Goal: Task Accomplishment & Management: Use online tool/utility

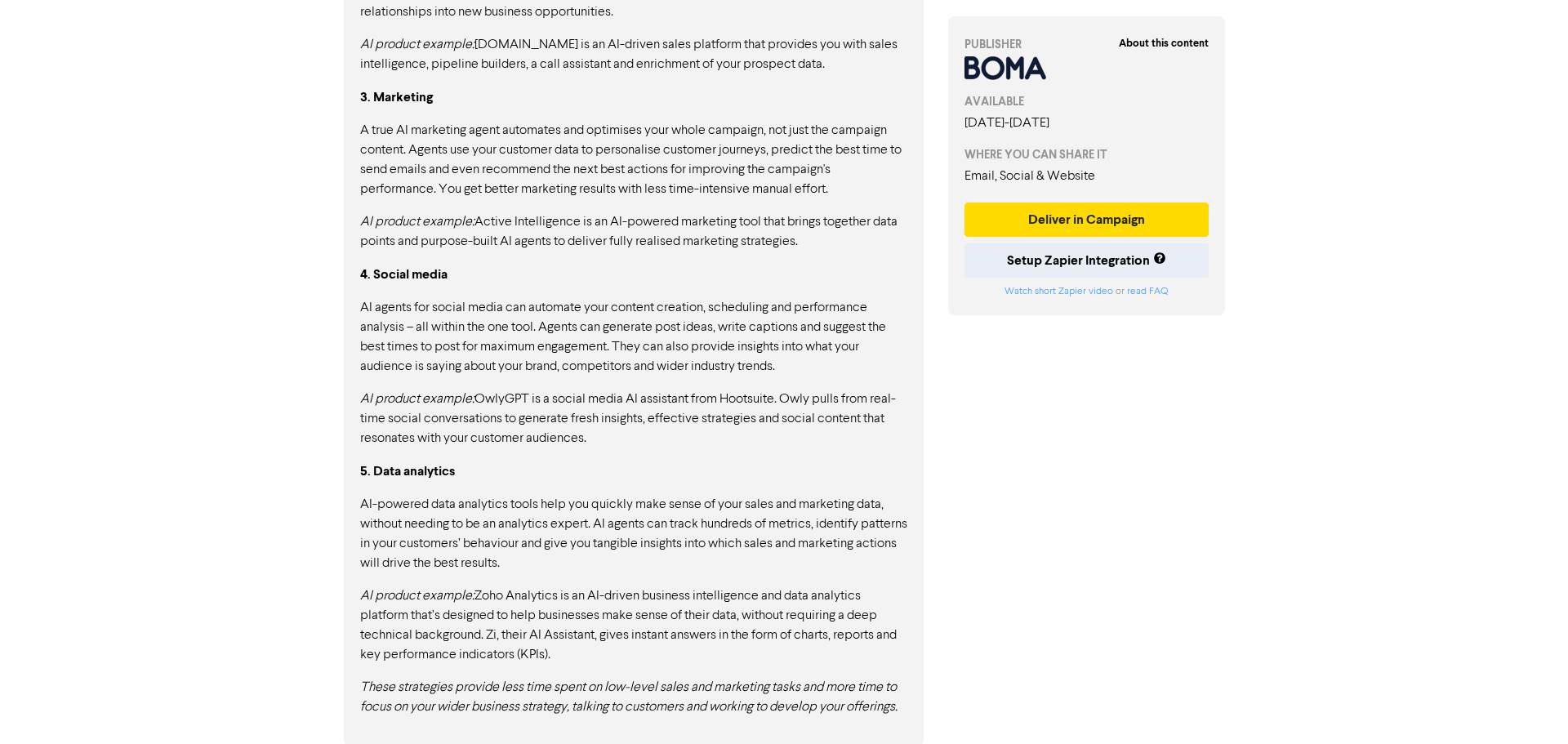
scroll to position [1391, 0]
click at [1108, 224] on button "Deliver in Campaign" at bounding box center [1081, 219] width 245 height 35
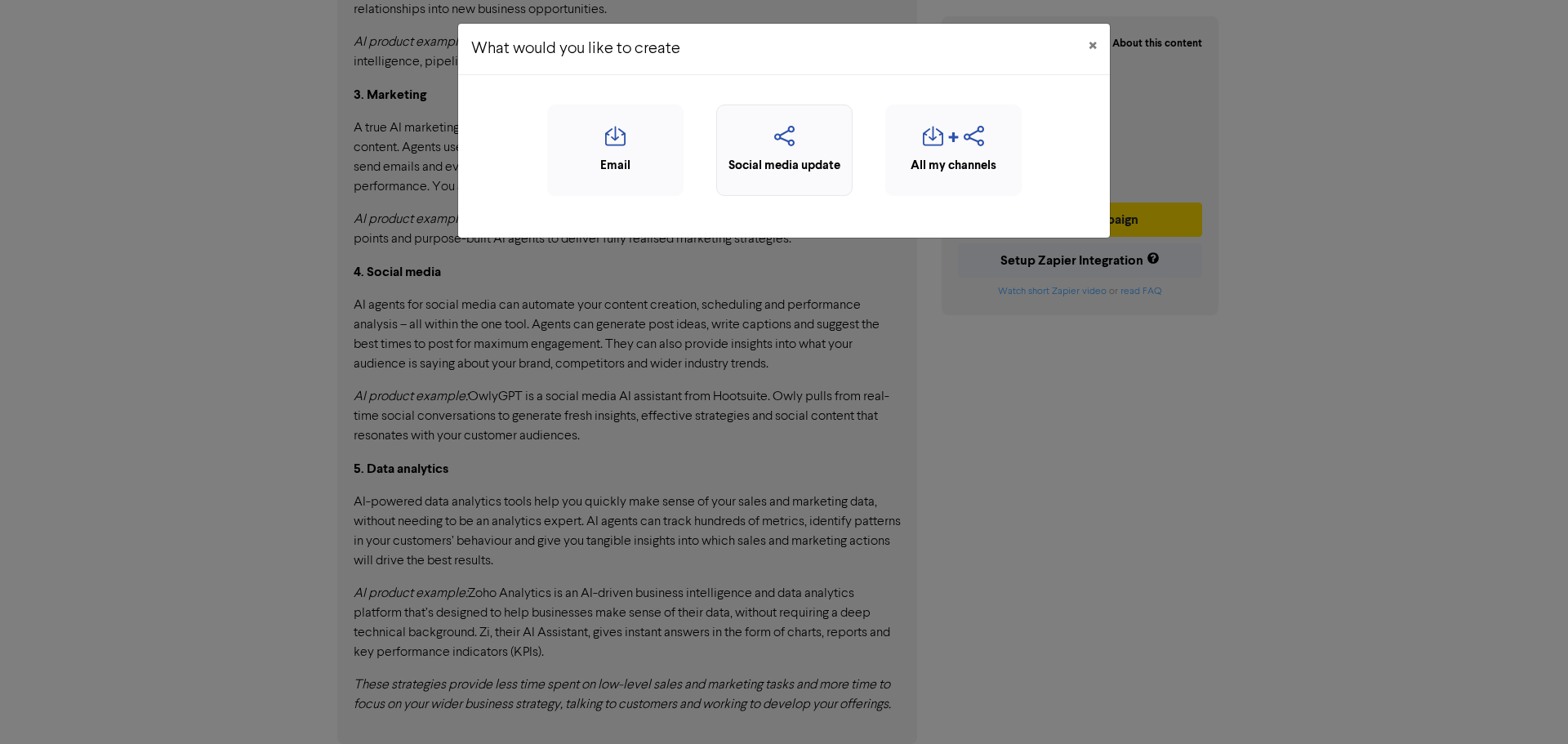
click at [784, 166] on div "Social media update" at bounding box center [784, 166] width 119 height 19
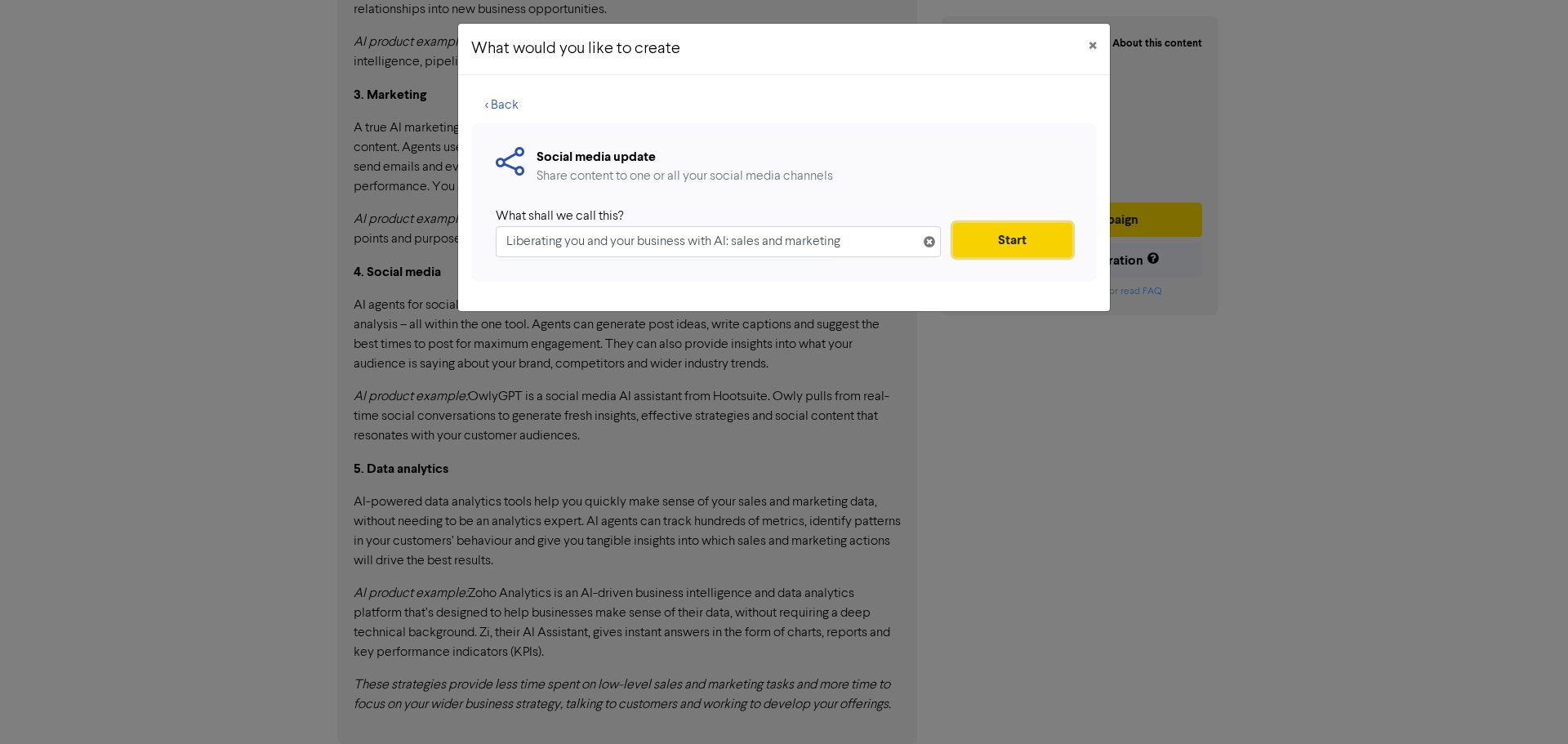
click at [1016, 242] on button "Start" at bounding box center [1013, 240] width 120 height 35
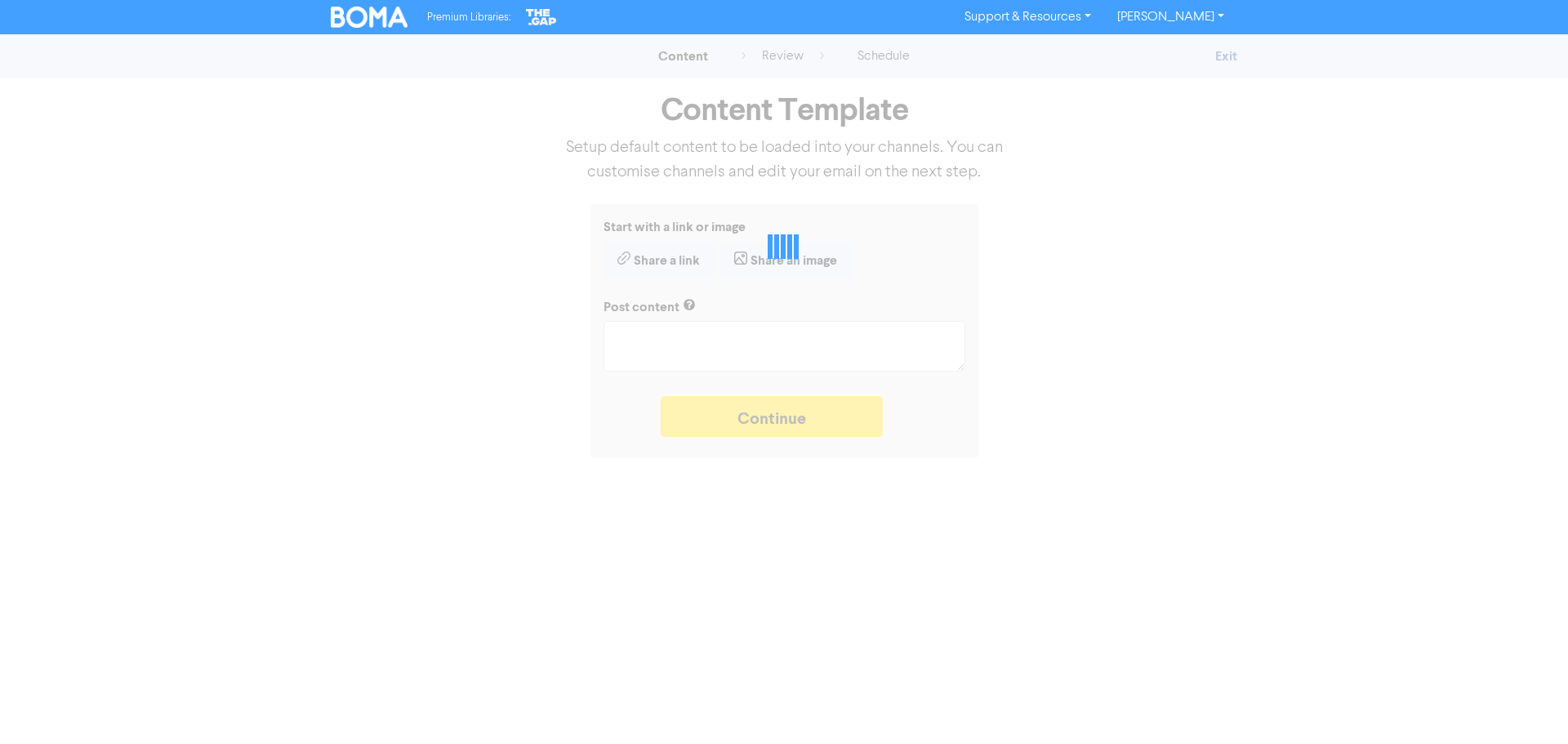
type textarea "x"
type textarea "Sales and marketing are essential for finding new customers but eat into your b…"
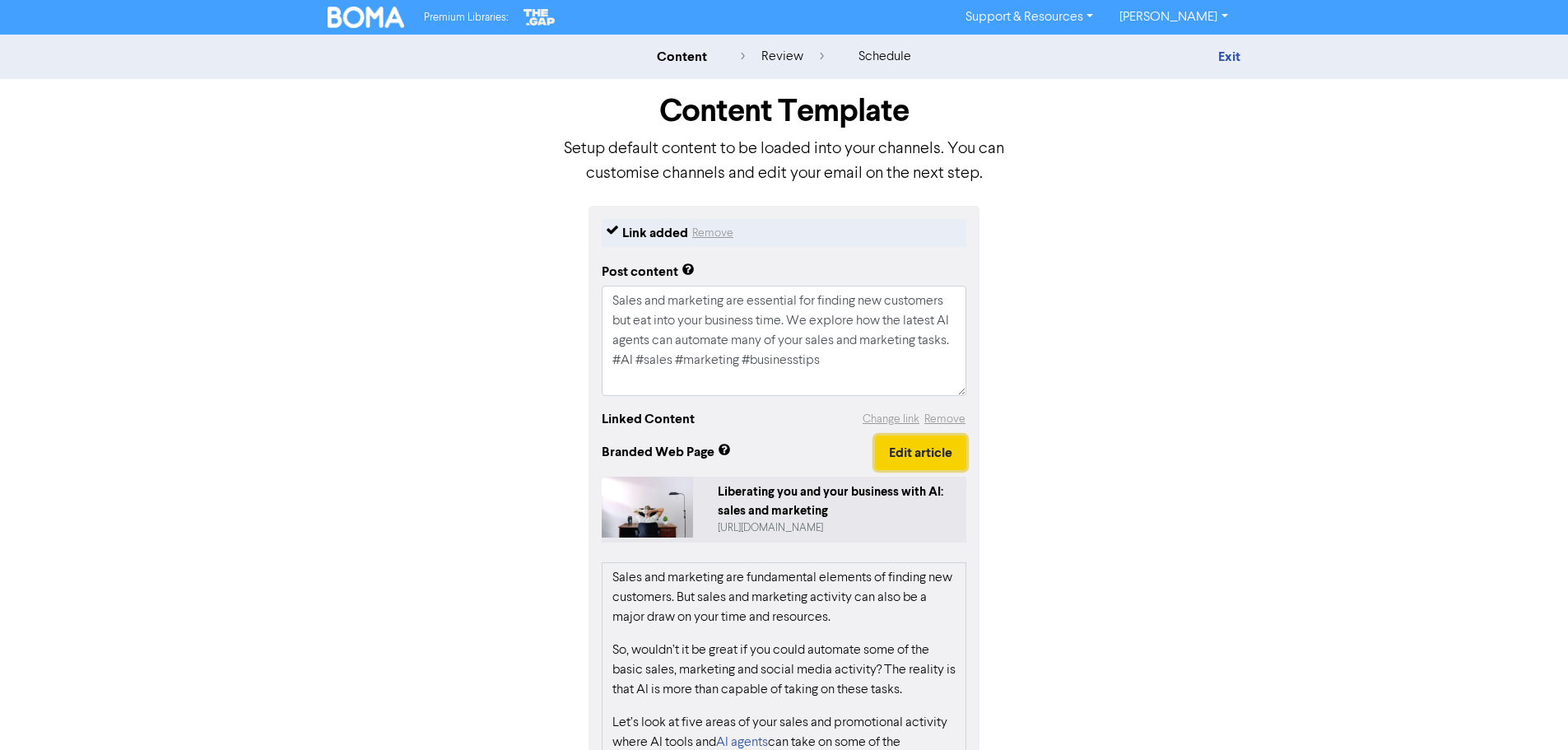
click at [959, 453] on button "Edit article" at bounding box center [921, 452] width 92 height 35
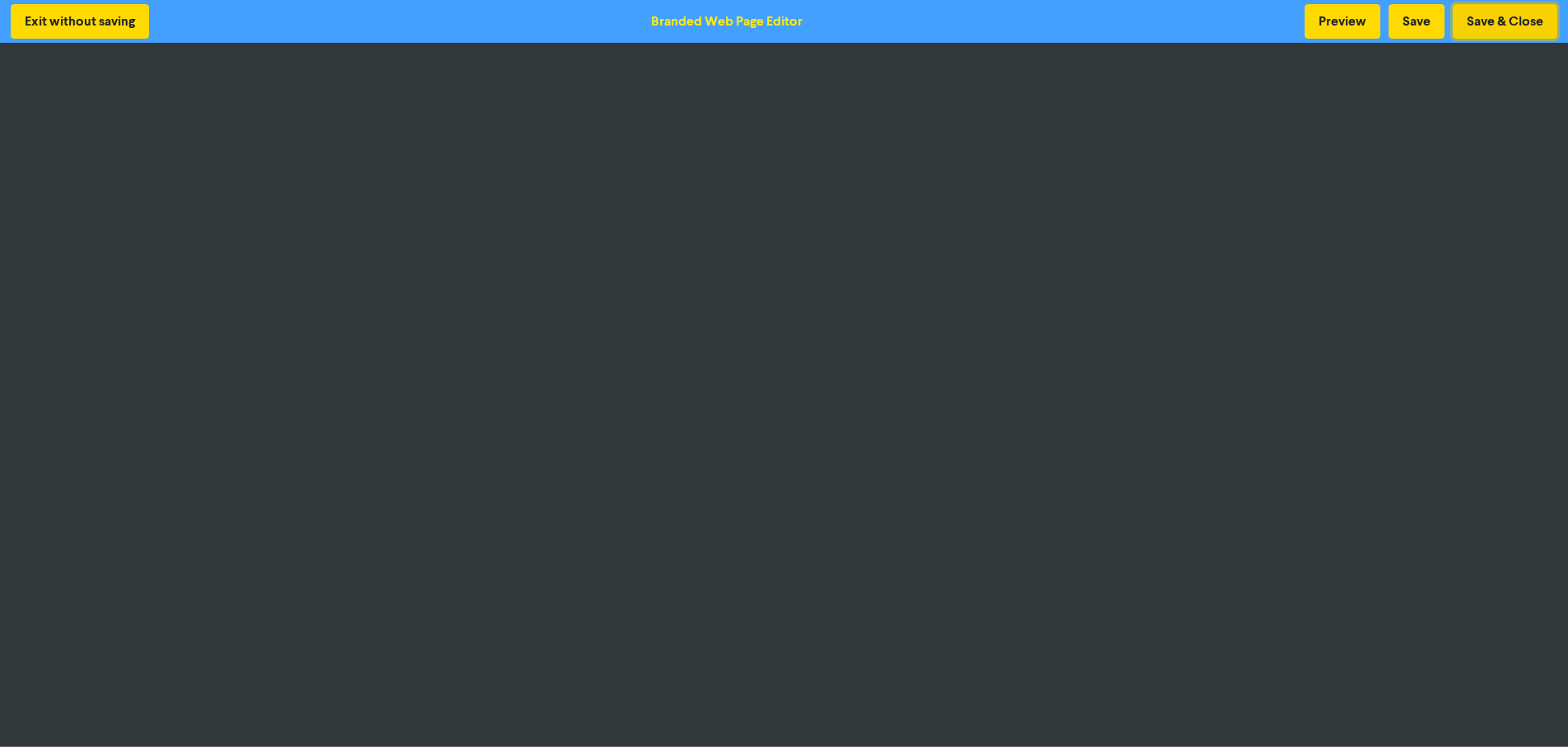
click at [1540, 16] on button "Save & Close" at bounding box center [1504, 21] width 105 height 35
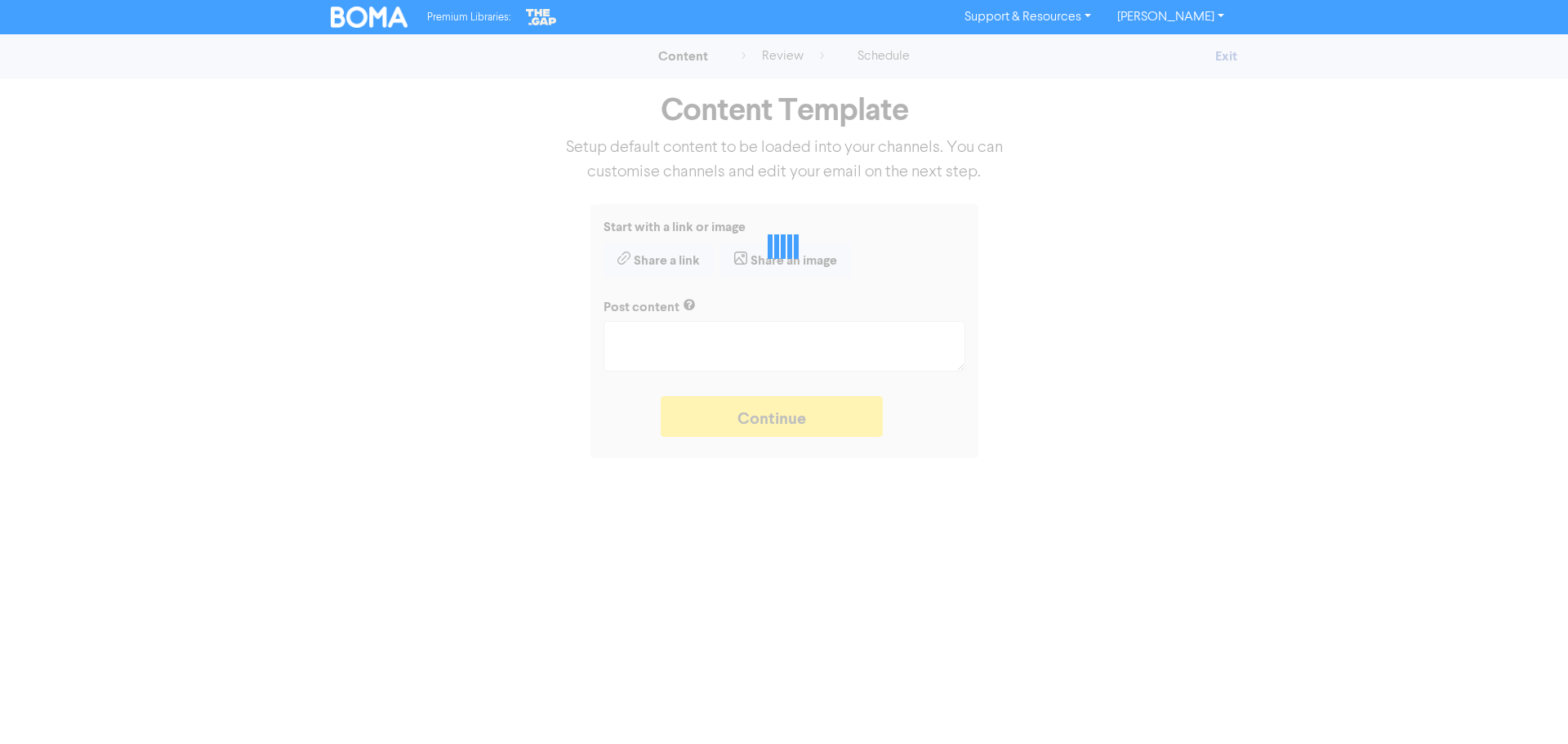
type textarea "x"
type textarea "Sales and marketing are essential for finding new customers but eat into your b…"
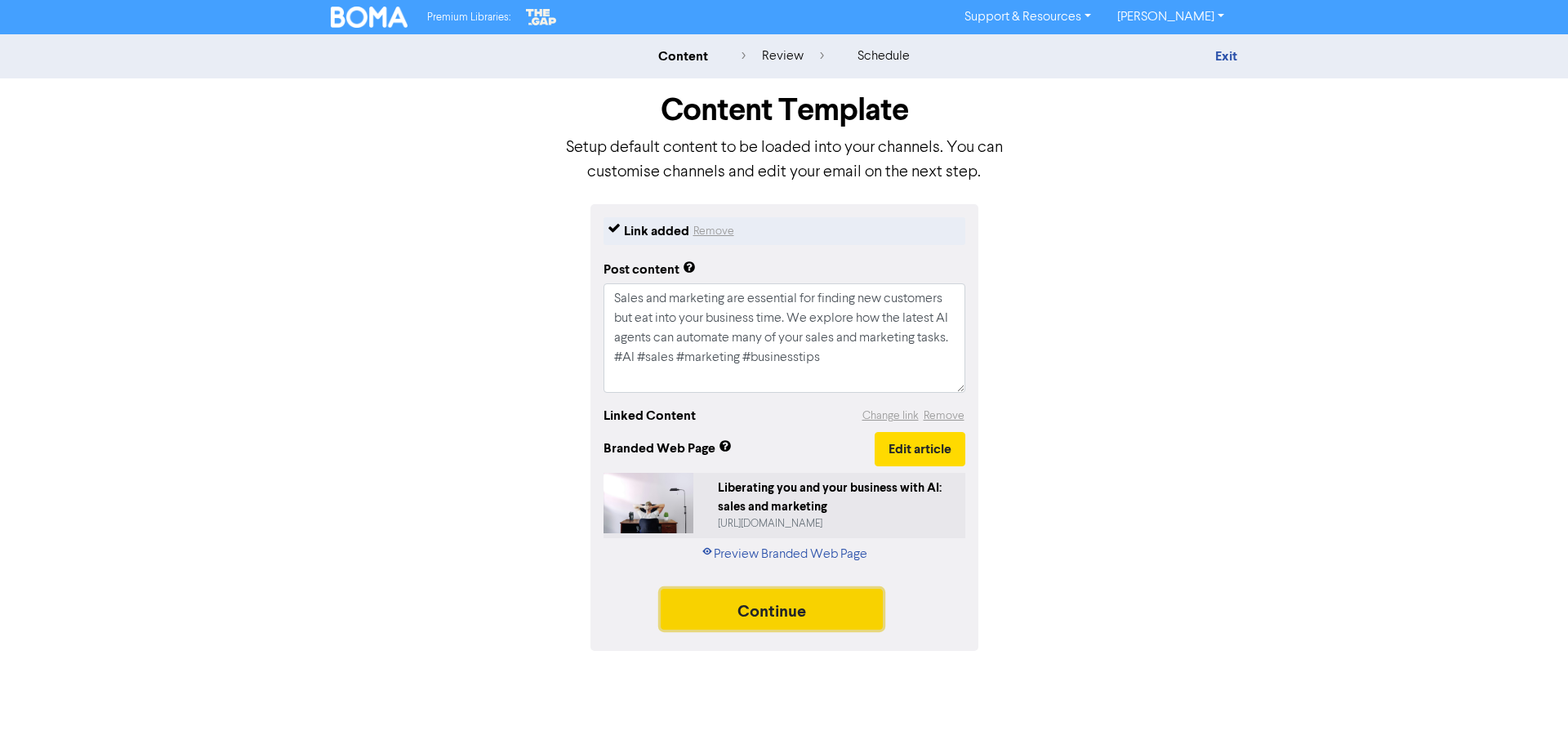
click at [832, 602] on button "Continue" at bounding box center [772, 609] width 222 height 41
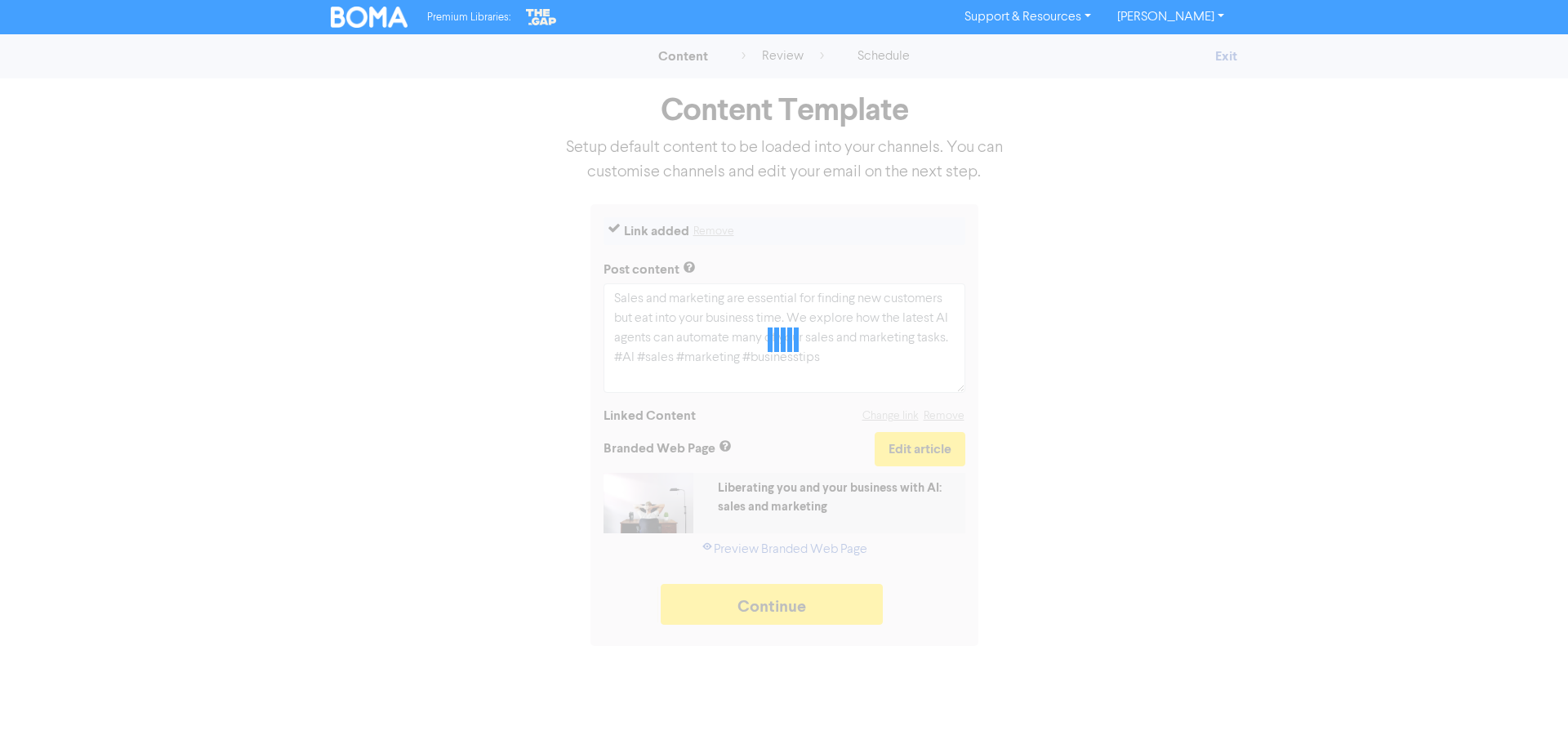
type textarea "x"
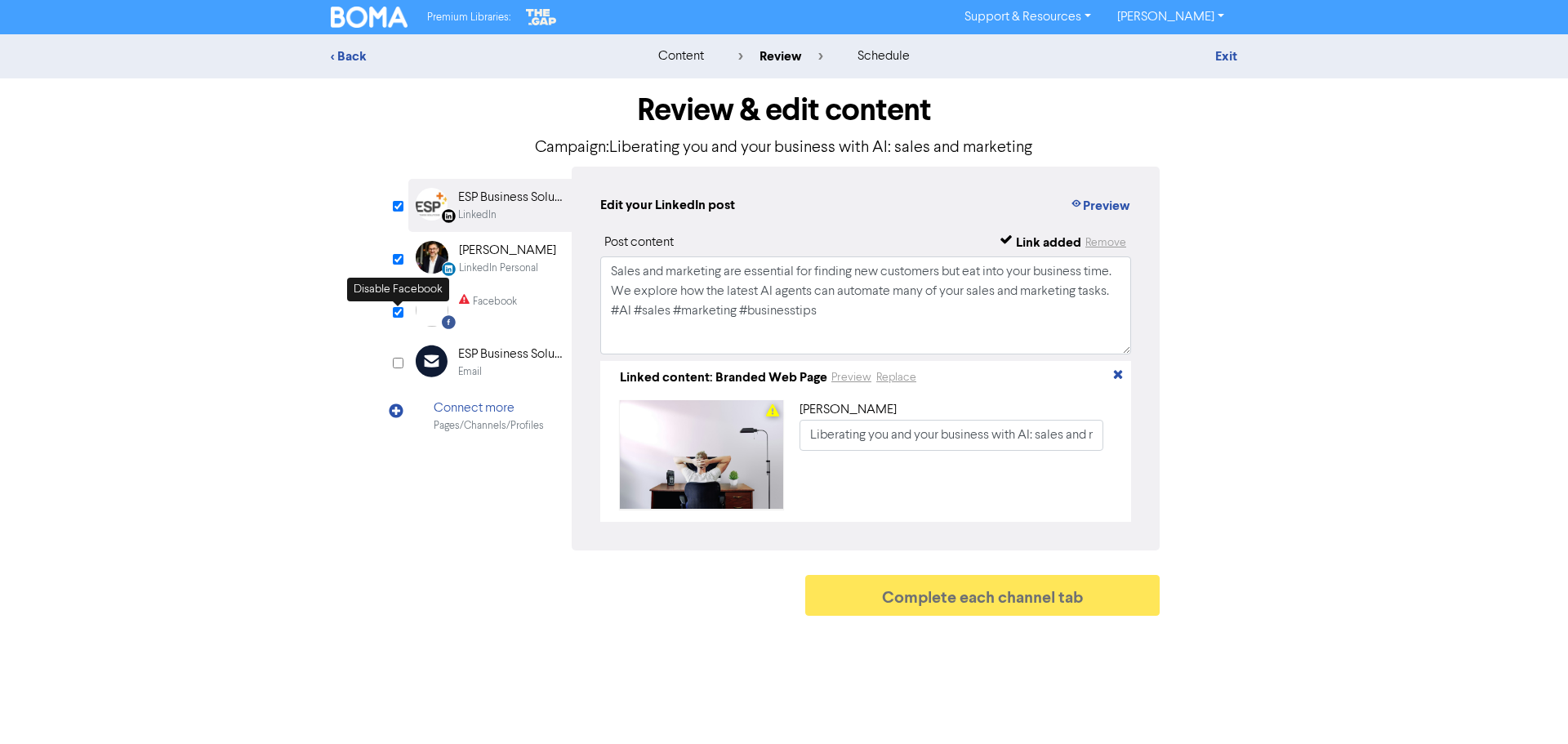
click at [394, 311] on input "checkbox" at bounding box center [398, 312] width 11 height 11
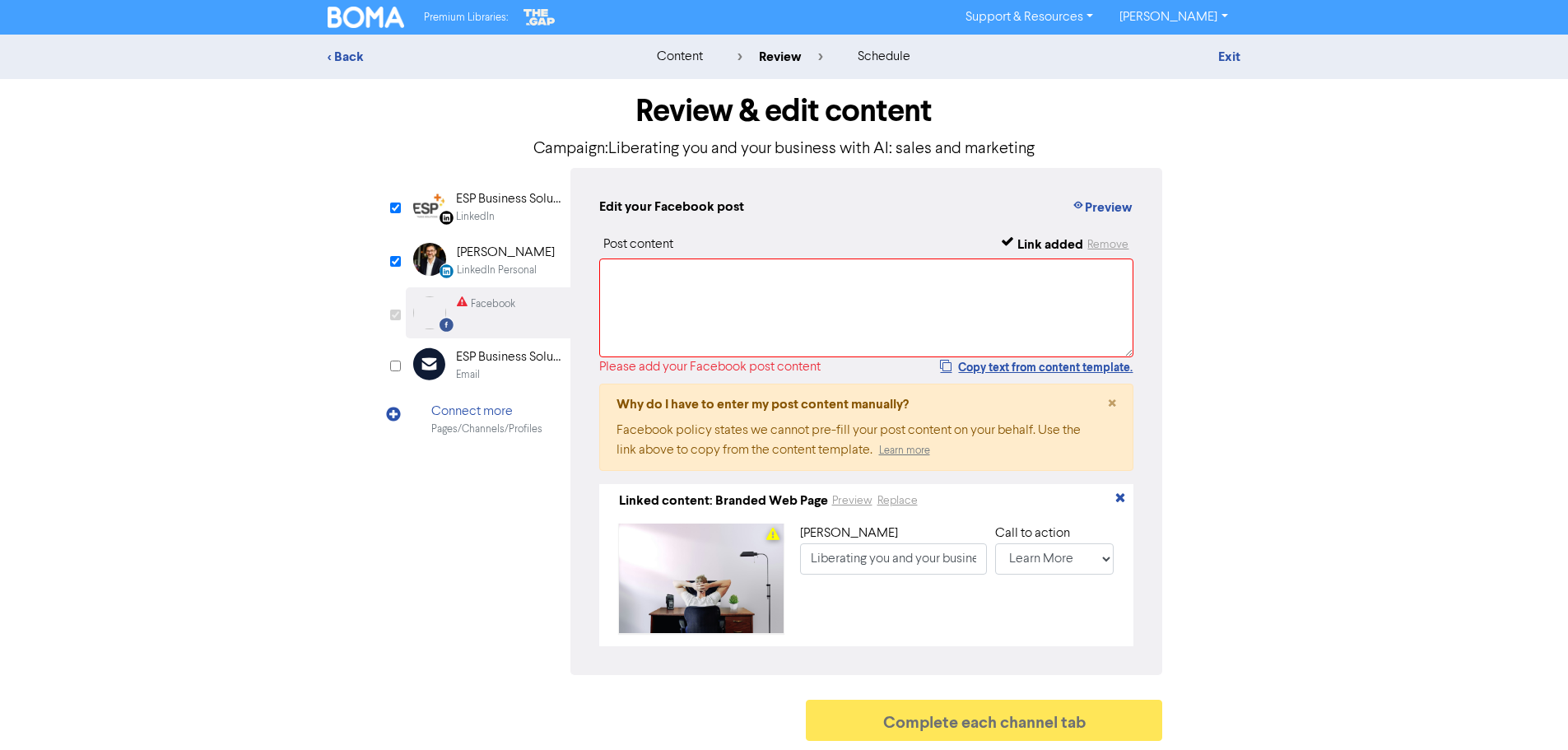
checkbox input "false"
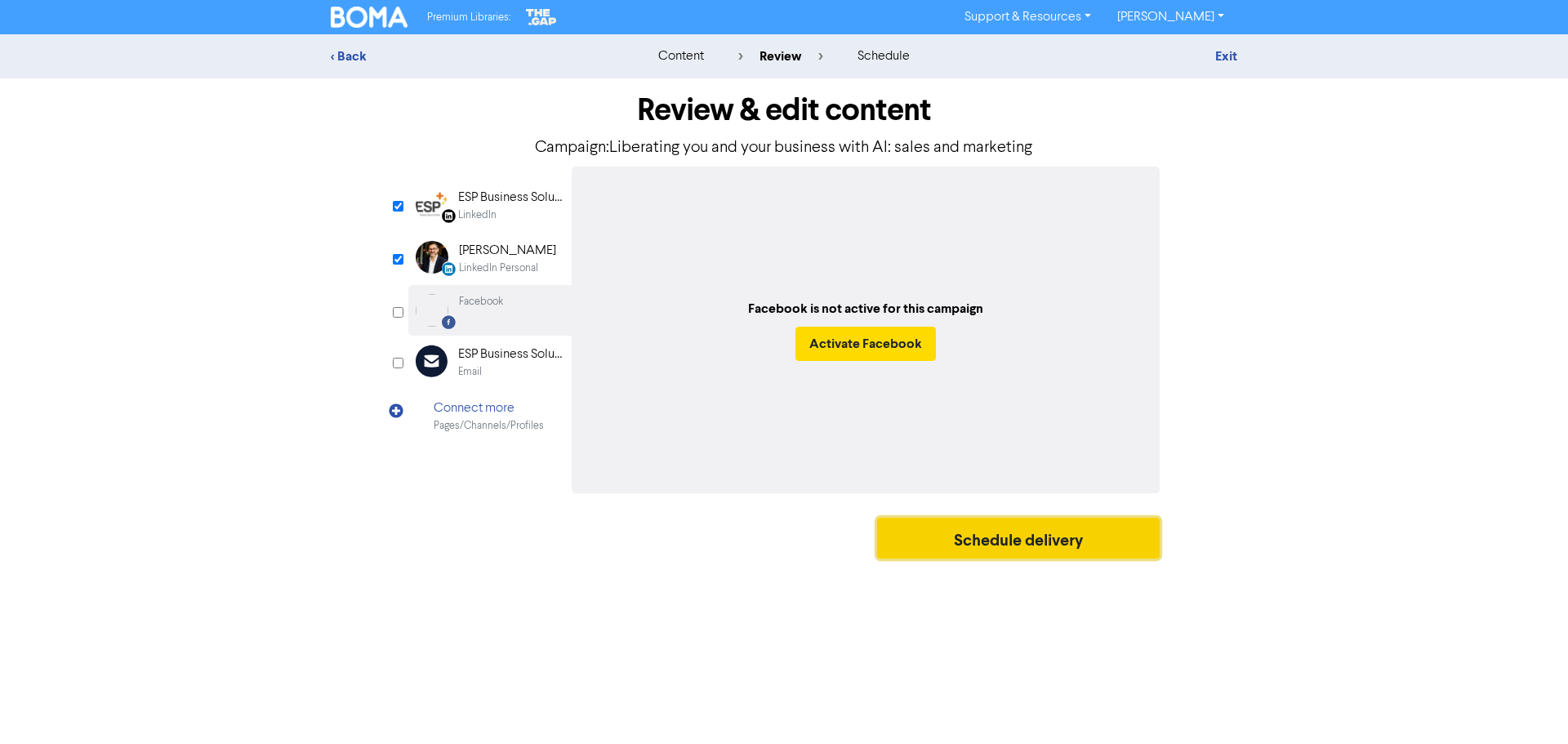
click at [1051, 535] on button "Schedule delivery" at bounding box center [1019, 537] width 283 height 41
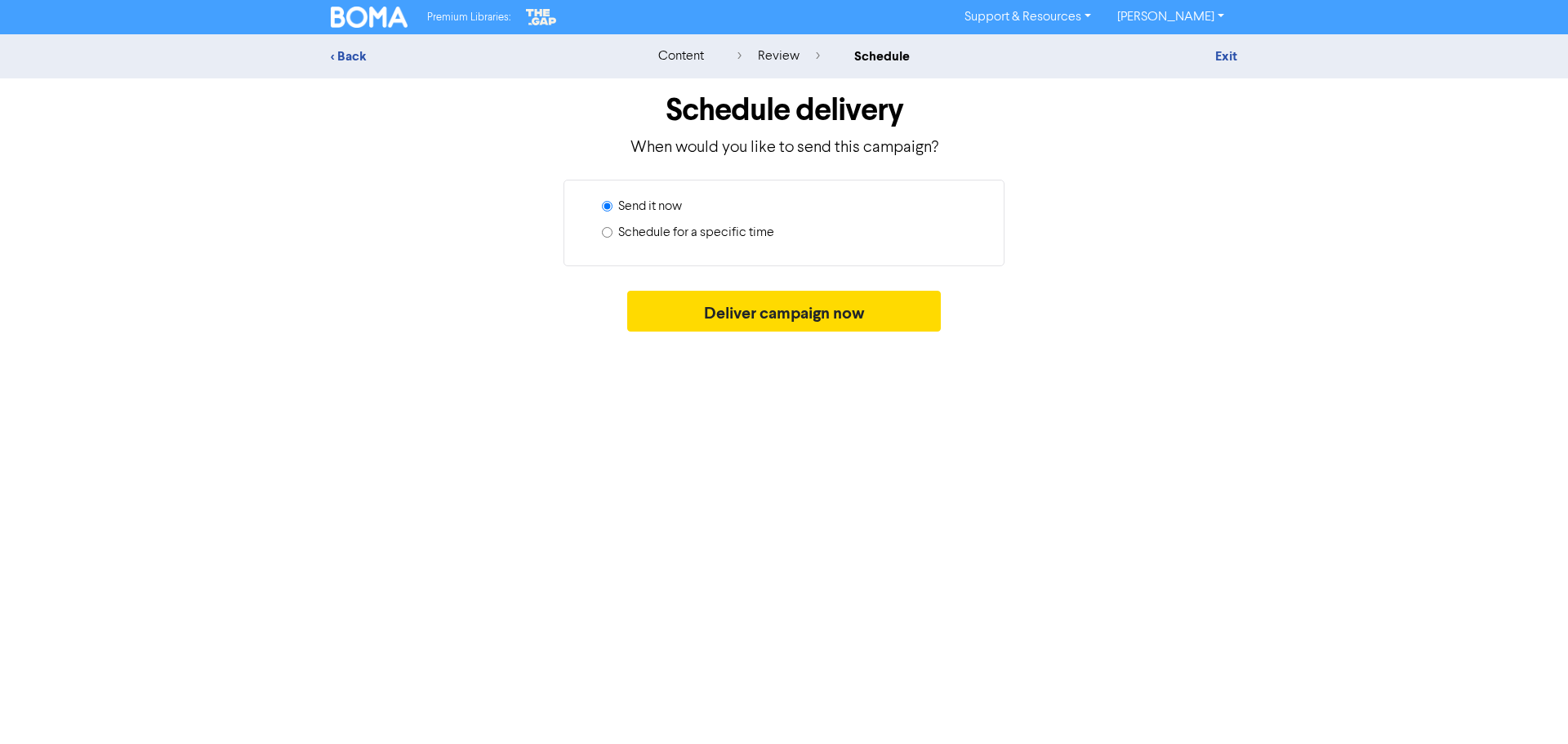
click at [680, 228] on label "Schedule for a specific time" at bounding box center [697, 233] width 156 height 20
click at [613, 228] on input "Schedule for a specific time" at bounding box center [607, 232] width 11 height 11
radio input "true"
radio input "false"
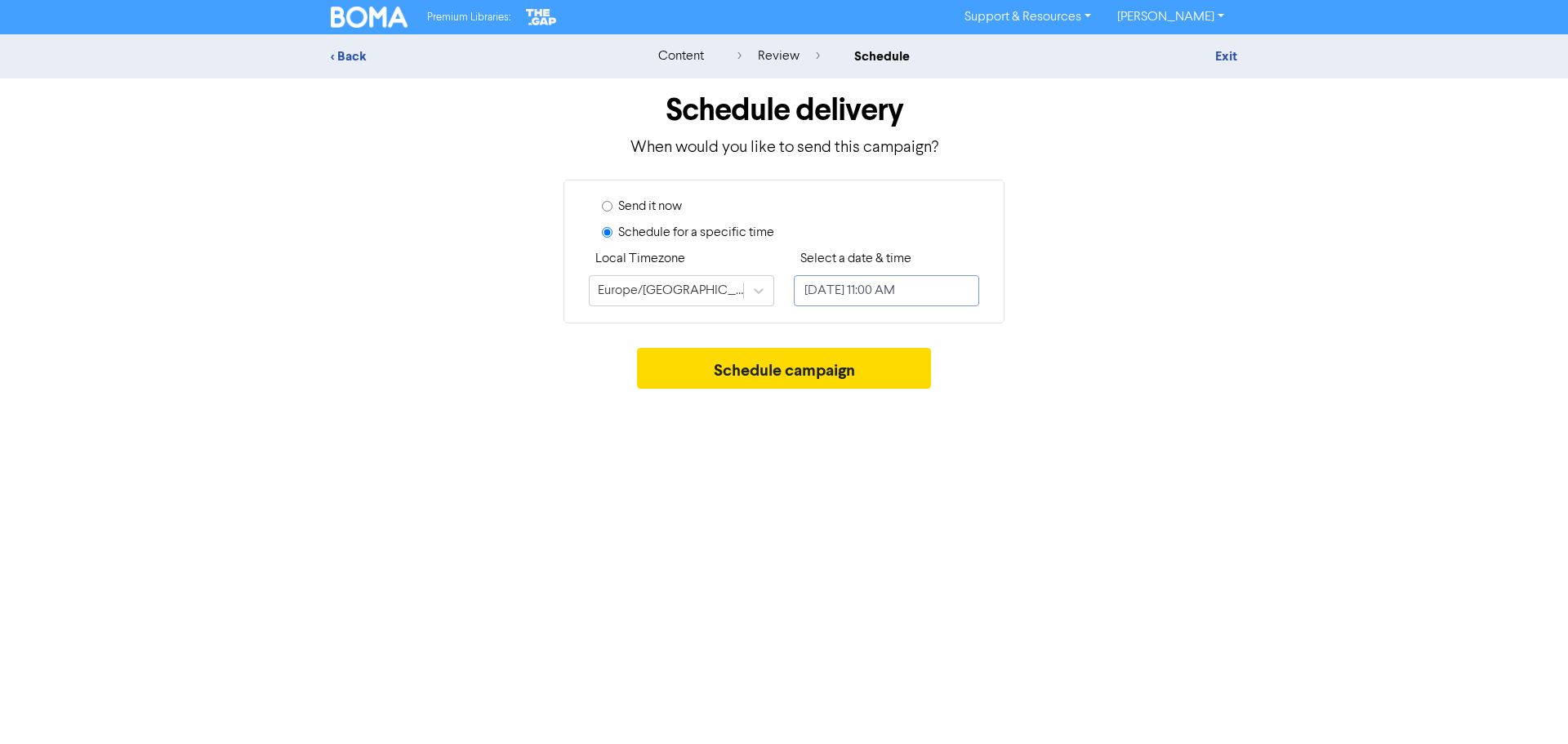
click at [939, 294] on input "[DATE] 11:00 AM" at bounding box center [887, 290] width 186 height 31
select select "8"
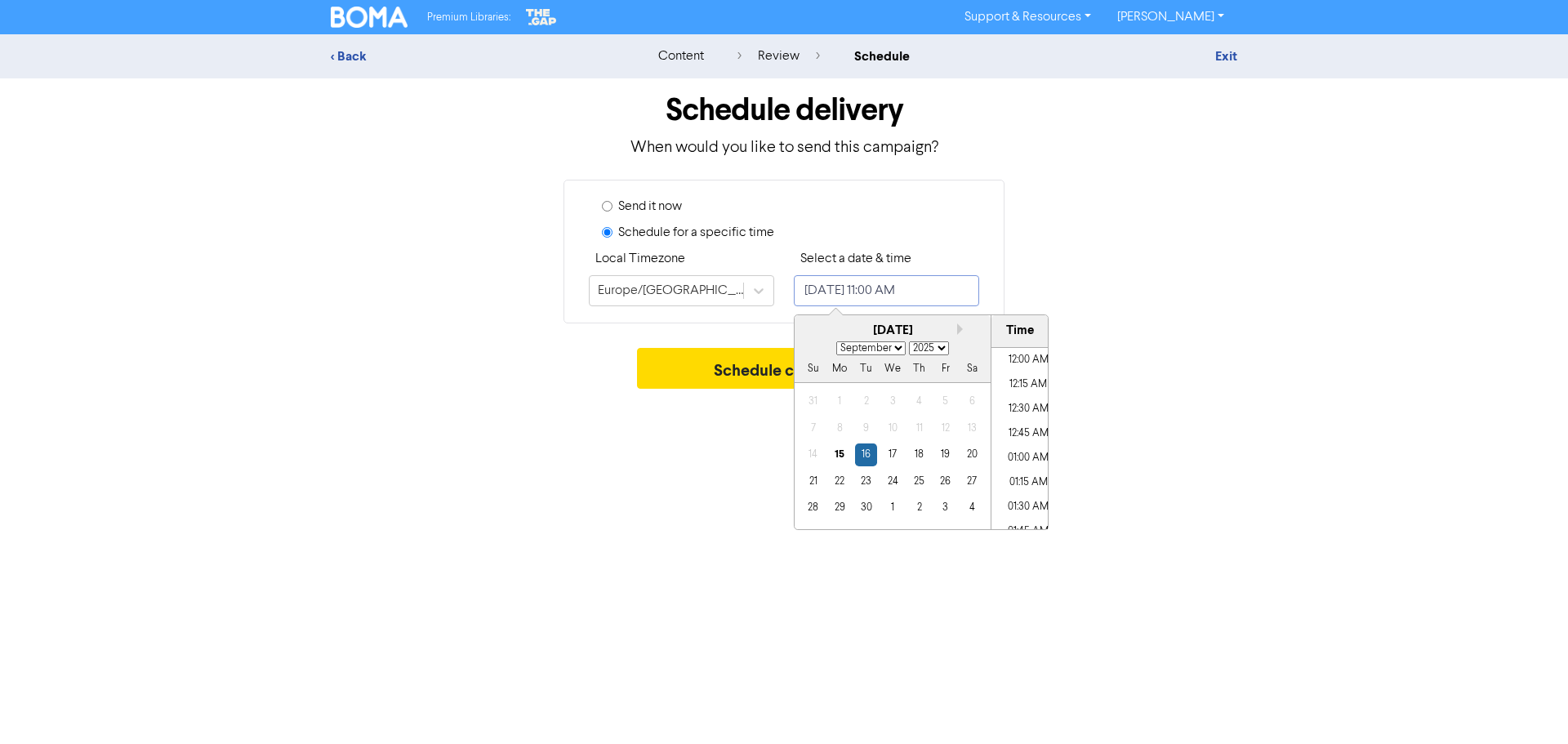
scroll to position [1000, 0]
click at [893, 455] on div "17" at bounding box center [892, 455] width 22 height 22
click at [1038, 492] on li "12:30 PM" at bounding box center [1029, 487] width 73 height 25
type input "[DATE] 12:30 PM"
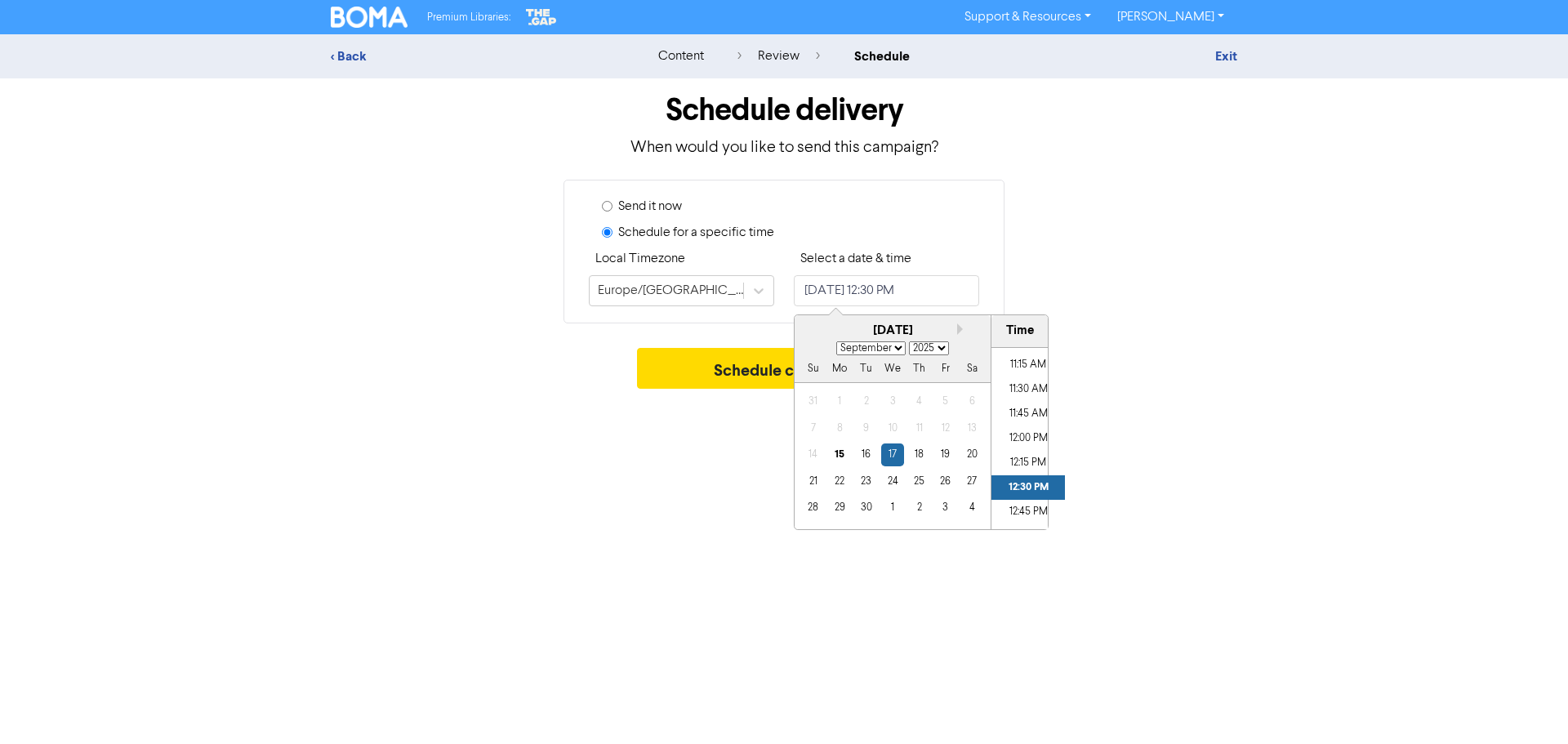
click at [1139, 484] on div "Premium Libraries: Support & Resources Video Tutorials FAQ & Guides Marketing E…" at bounding box center [784, 372] width 1568 height 744
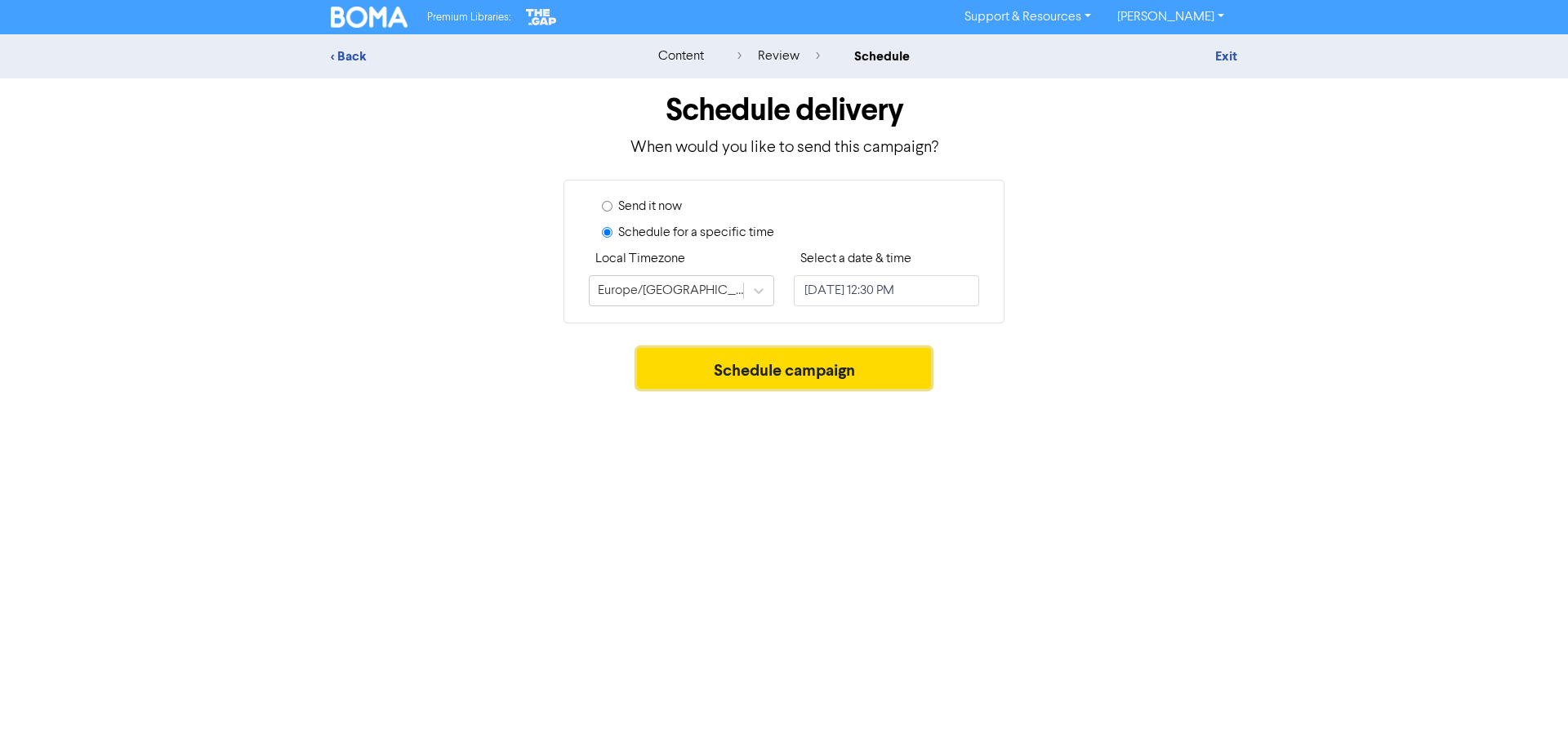
click at [763, 376] on button "Schedule campaign" at bounding box center [784, 368] width 294 height 41
